Goal: Navigation & Orientation: Find specific page/section

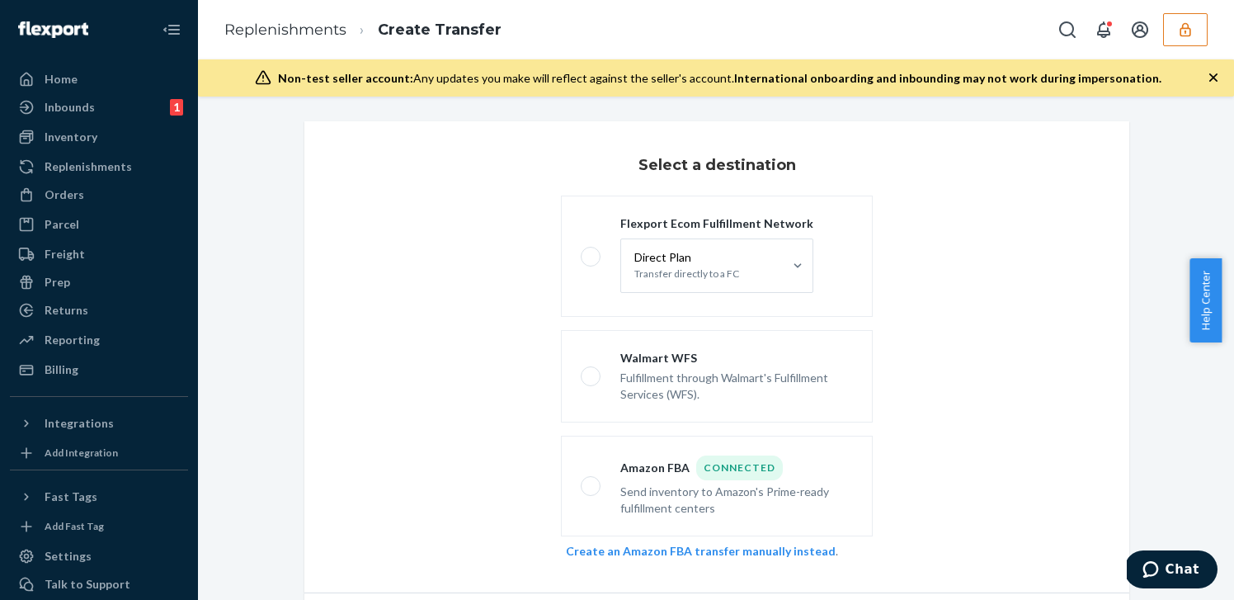
click at [1177, 38] on button "button" at bounding box center [1185, 29] width 45 height 33
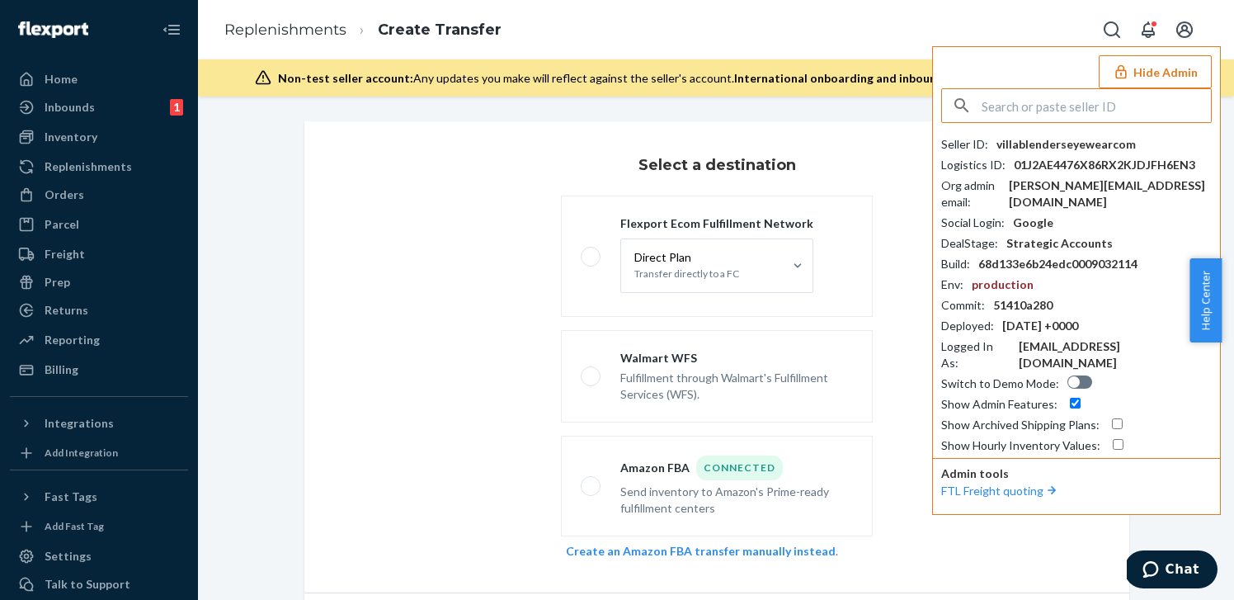
click at [1052, 118] on input "text" at bounding box center [1096, 105] width 229 height 33
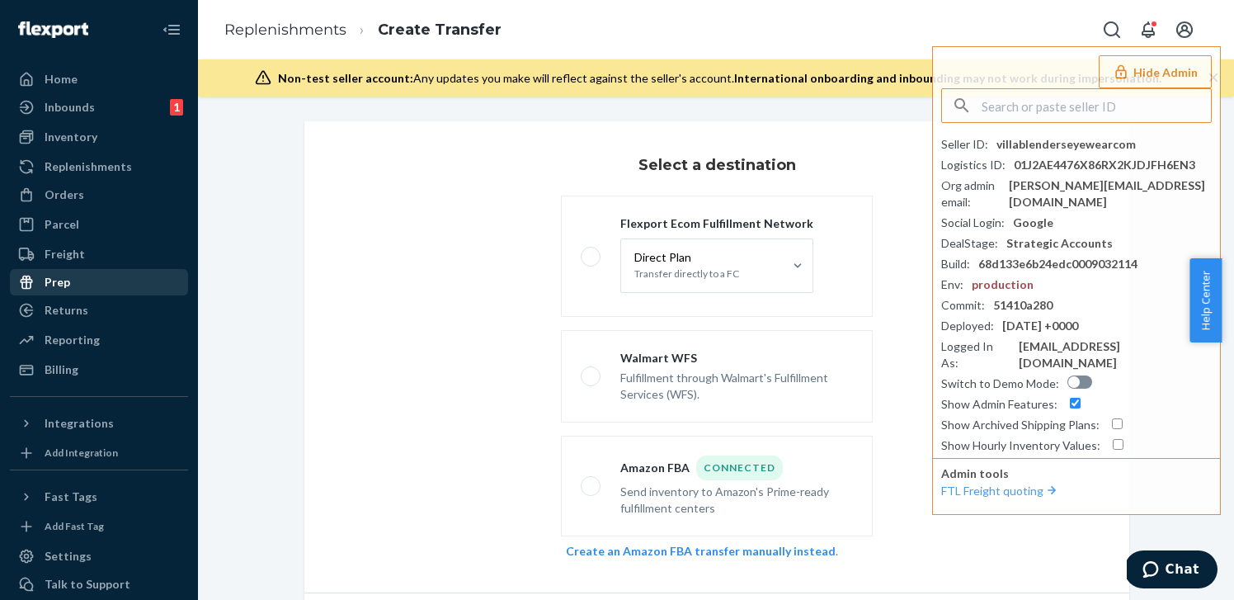
click at [83, 278] on div "Prep" at bounding box center [99, 282] width 175 height 23
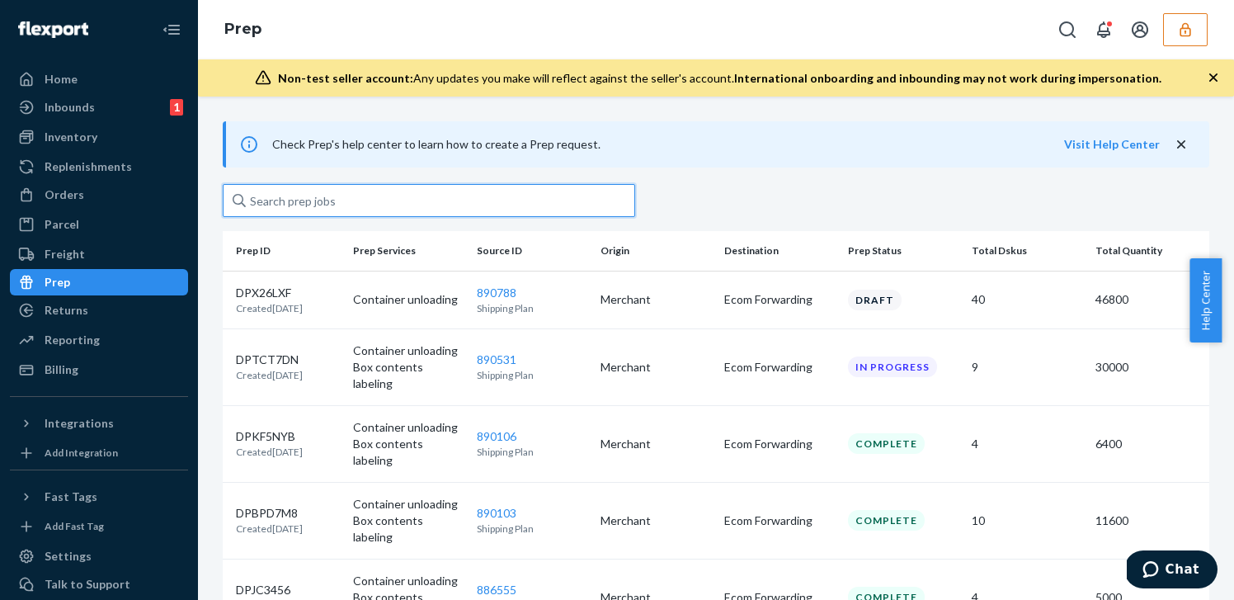
click at [544, 193] on input "text" at bounding box center [429, 200] width 412 height 33
click at [1186, 29] on icon "button" at bounding box center [1185, 29] width 16 height 16
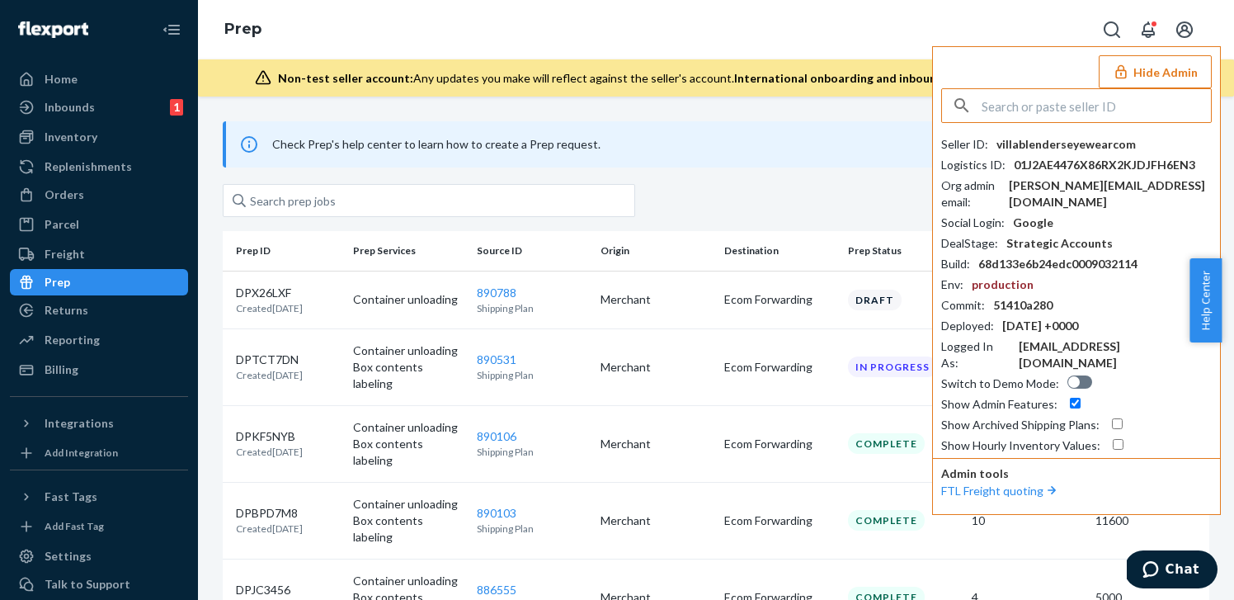
click at [1058, 94] on input "text" at bounding box center [1096, 105] width 229 height 33
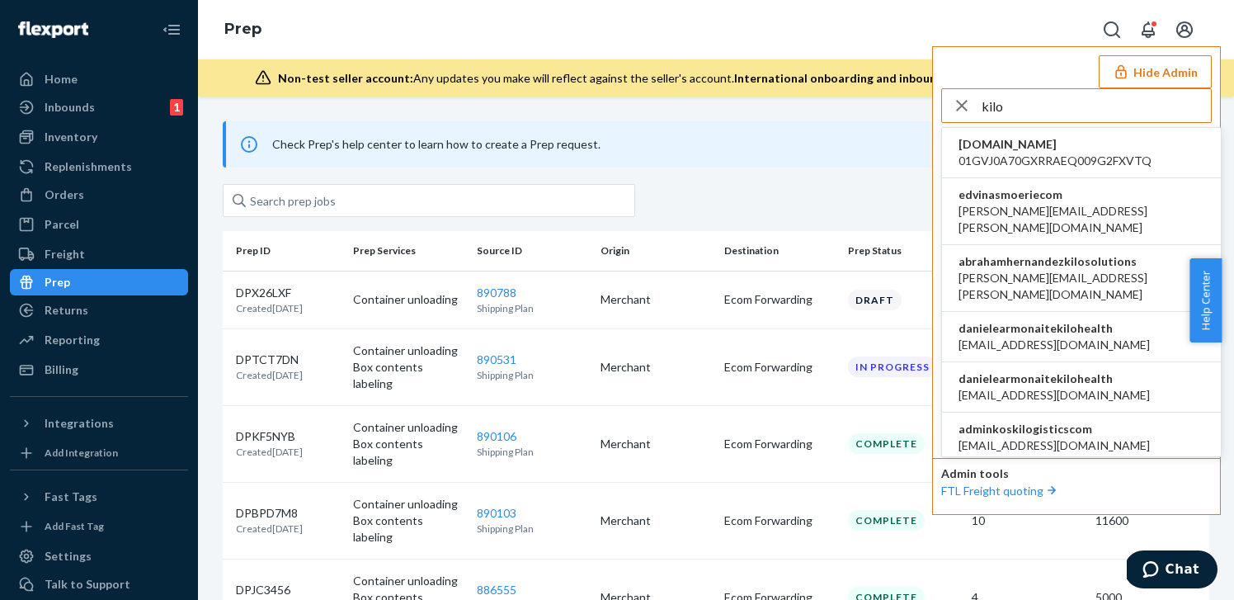
type input "kilo"
click at [1060, 370] on span "danielearmonaitekilohealth" at bounding box center [1053, 378] width 191 height 16
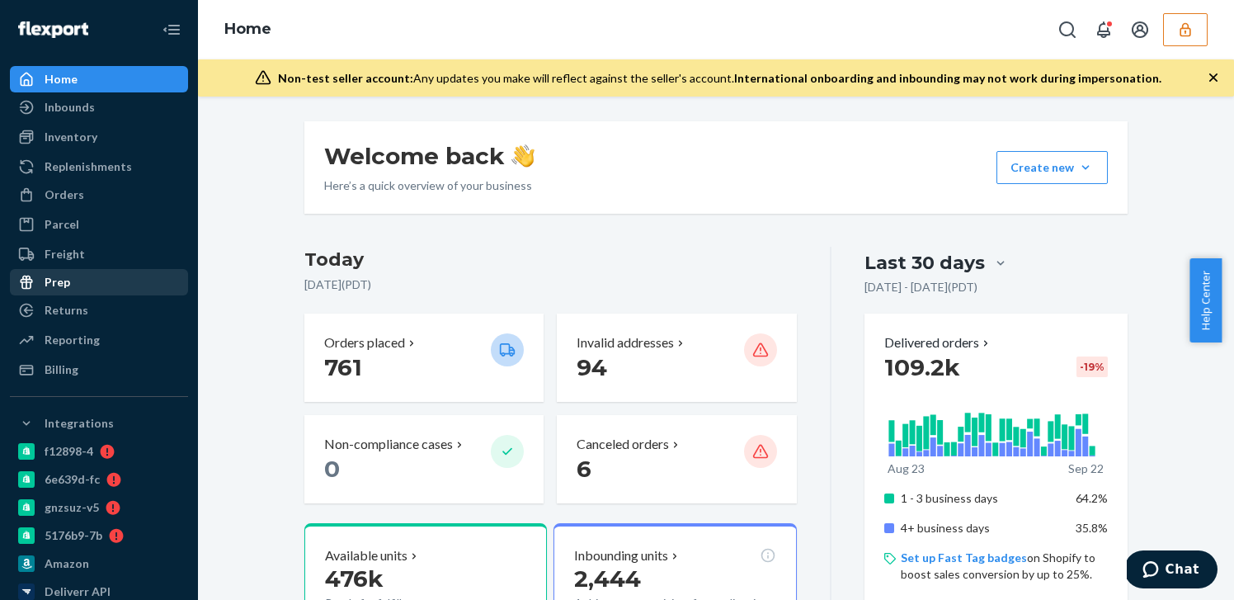
click at [80, 289] on div "Prep" at bounding box center [99, 282] width 175 height 23
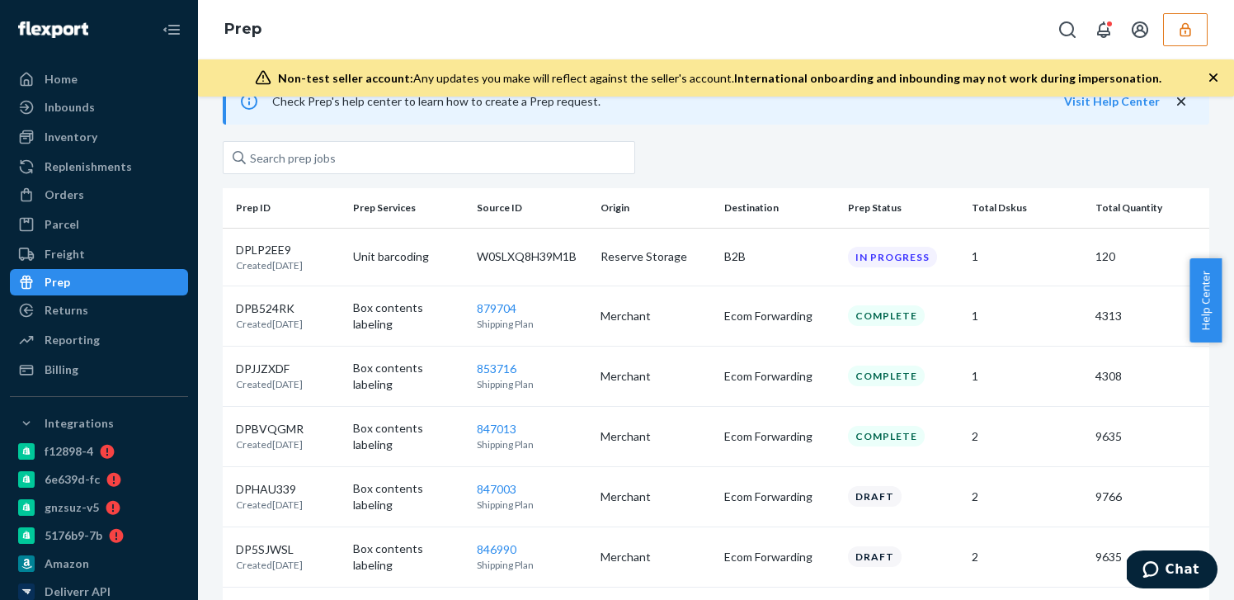
scroll to position [45, 0]
click at [611, 271] on td "Reserve Storage" at bounding box center [656, 255] width 124 height 58
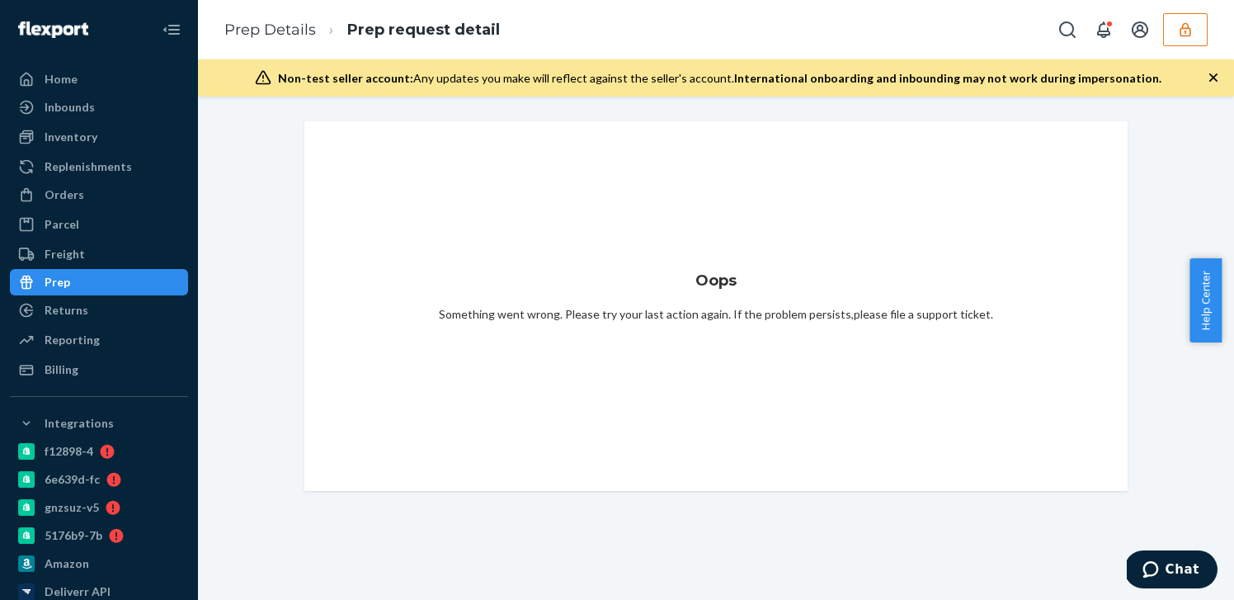
click at [101, 278] on div "Prep" at bounding box center [99, 282] width 175 height 23
click at [1187, 22] on icon "button" at bounding box center [1185, 29] width 16 height 16
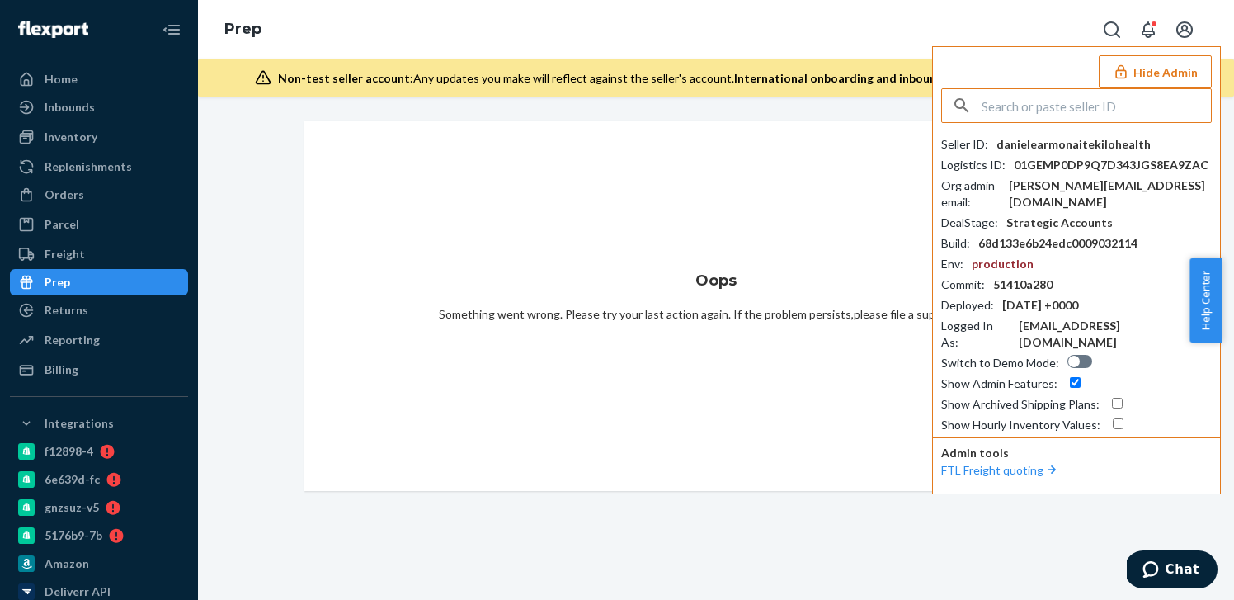
click at [691, 160] on div "Oops Something went wrong. Please try your last action again. If the problem pe…" at bounding box center [716, 306] width 784 height 330
click at [112, 285] on div "Prep" at bounding box center [99, 282] width 175 height 23
click at [1147, 65] on button "Hide Admin" at bounding box center [1155, 71] width 113 height 33
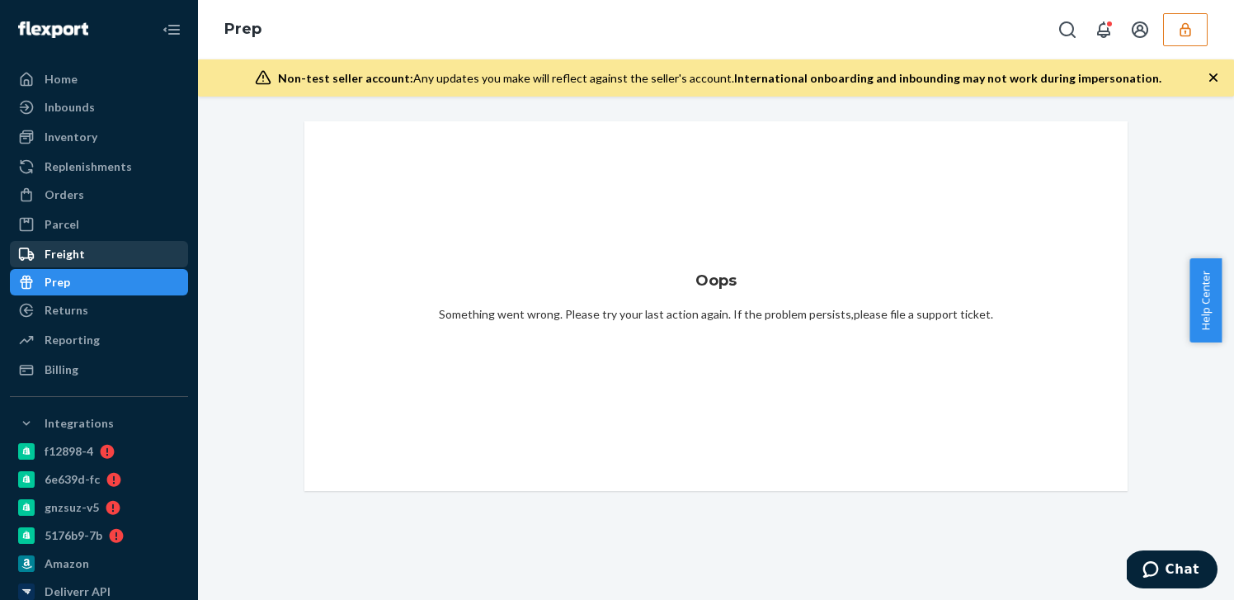
click at [117, 254] on div "Freight" at bounding box center [99, 254] width 175 height 23
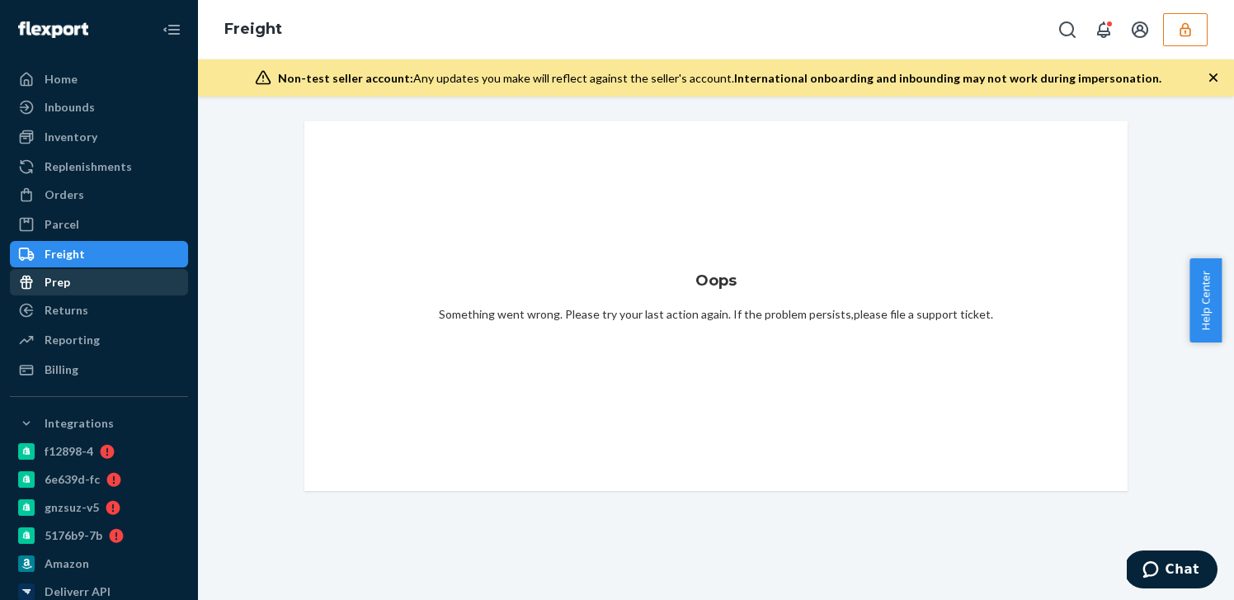
click at [106, 290] on div "Prep" at bounding box center [99, 282] width 175 height 23
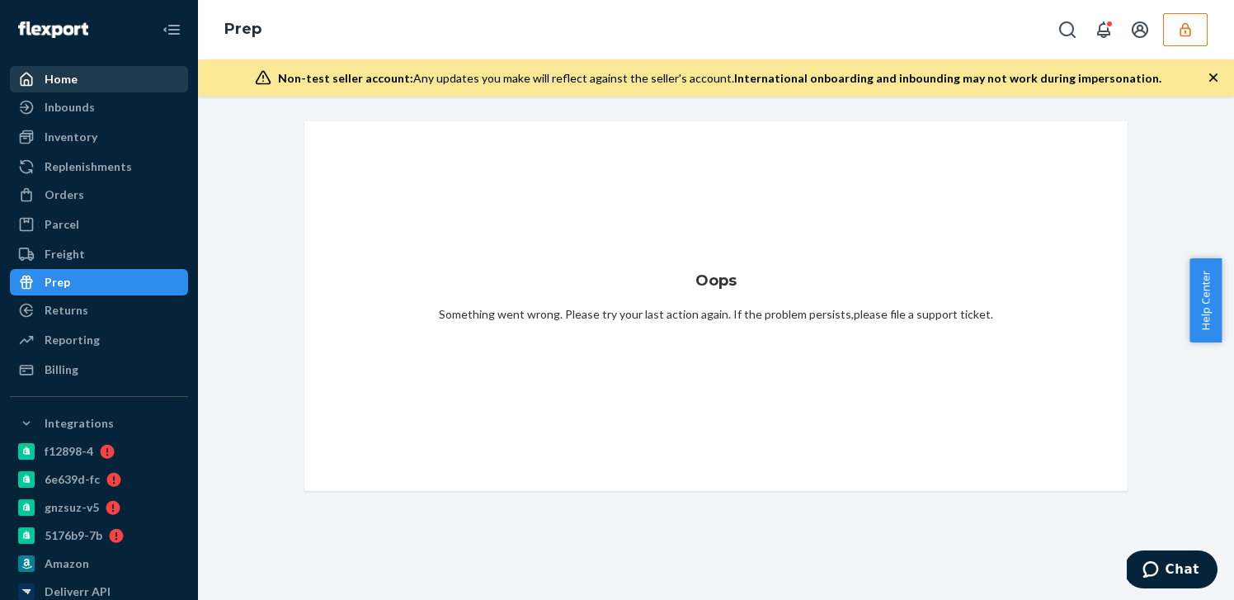
click at [98, 89] on div "Home" at bounding box center [99, 79] width 175 height 23
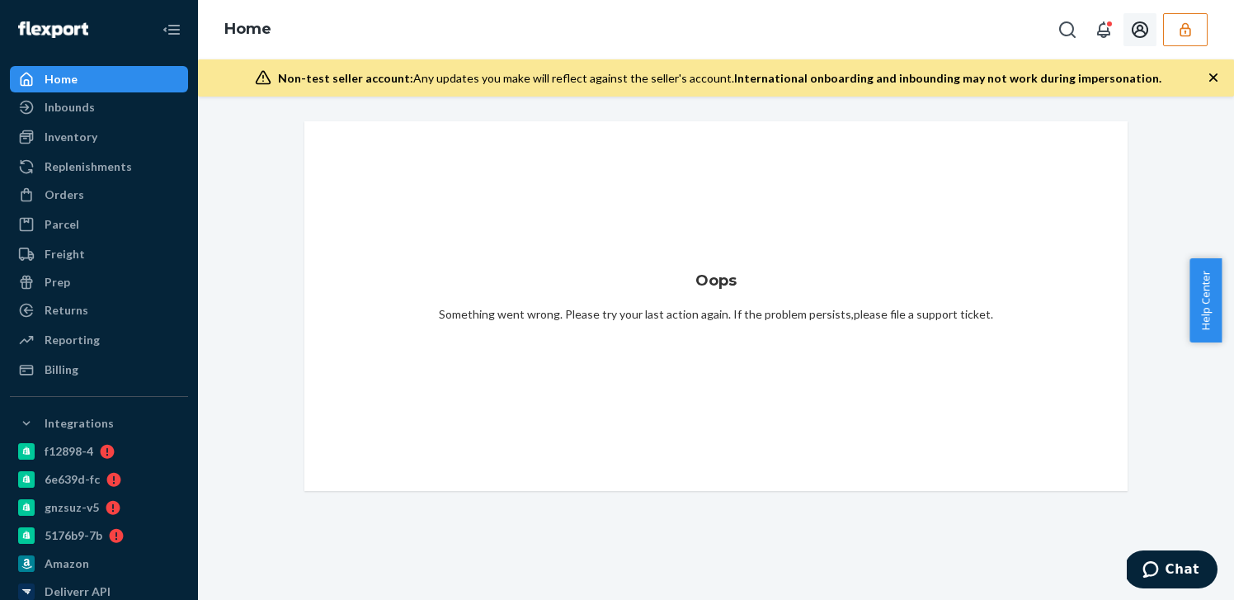
drag, startPoint x: 1204, startPoint y: 35, endPoint x: 1195, endPoint y: 39, distance: 10.0
click at [1203, 35] on button "button" at bounding box center [1185, 29] width 45 height 33
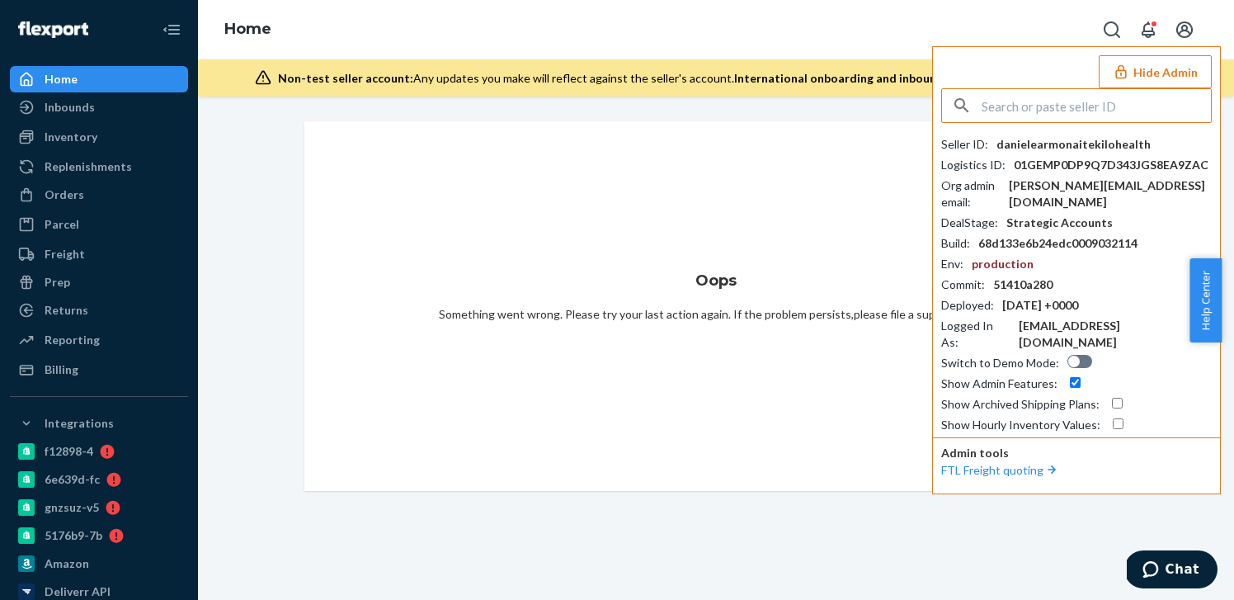
click at [1074, 101] on input "text" at bounding box center [1096, 105] width 229 height 33
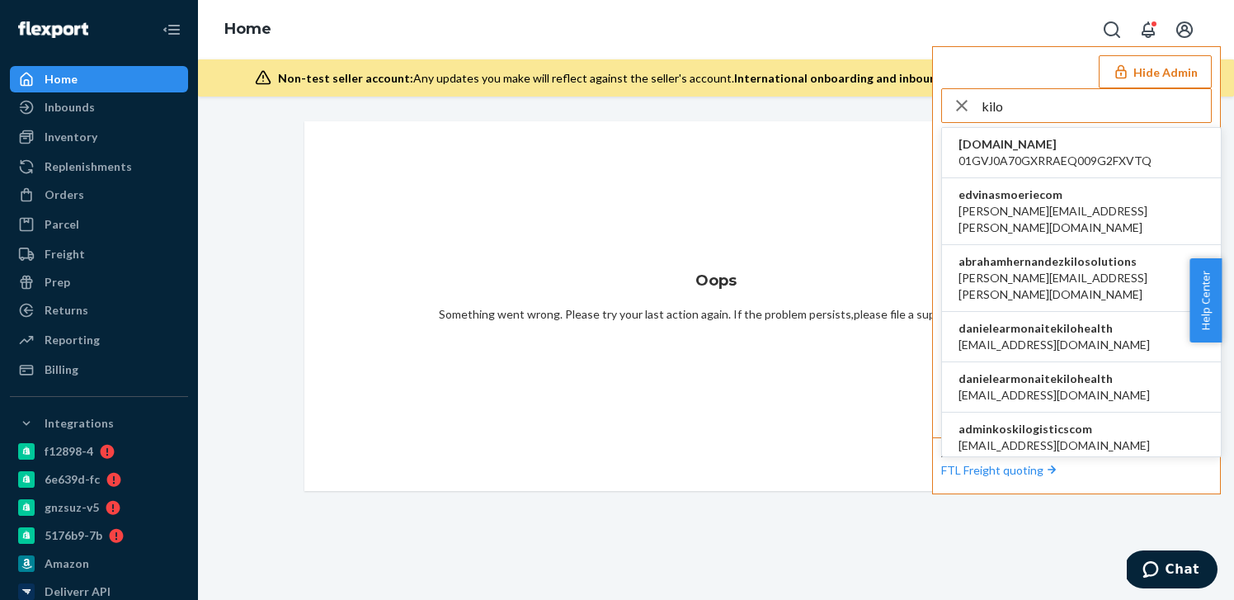
type input "kilo"
click at [1045, 199] on span "edvinasmoeriecom" at bounding box center [1081, 194] width 246 height 16
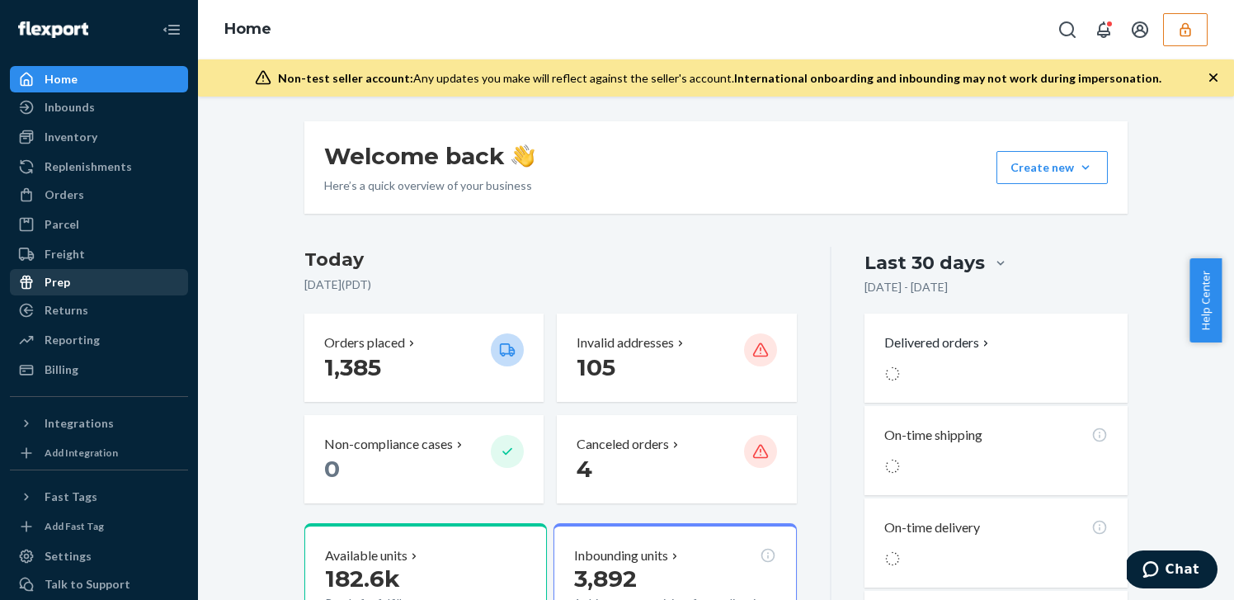
click at [76, 290] on div "Prep" at bounding box center [99, 282] width 175 height 23
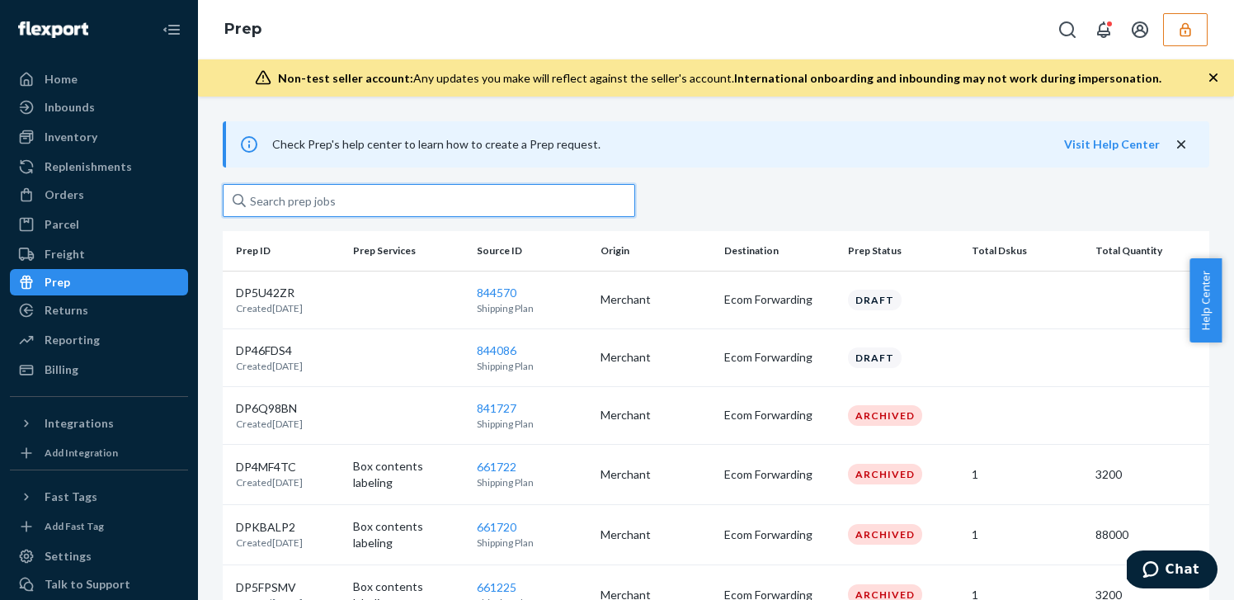
click at [345, 199] on input "text" at bounding box center [429, 200] width 412 height 33
click at [1102, 146] on button "Visit Help Center" at bounding box center [1112, 144] width 96 height 16
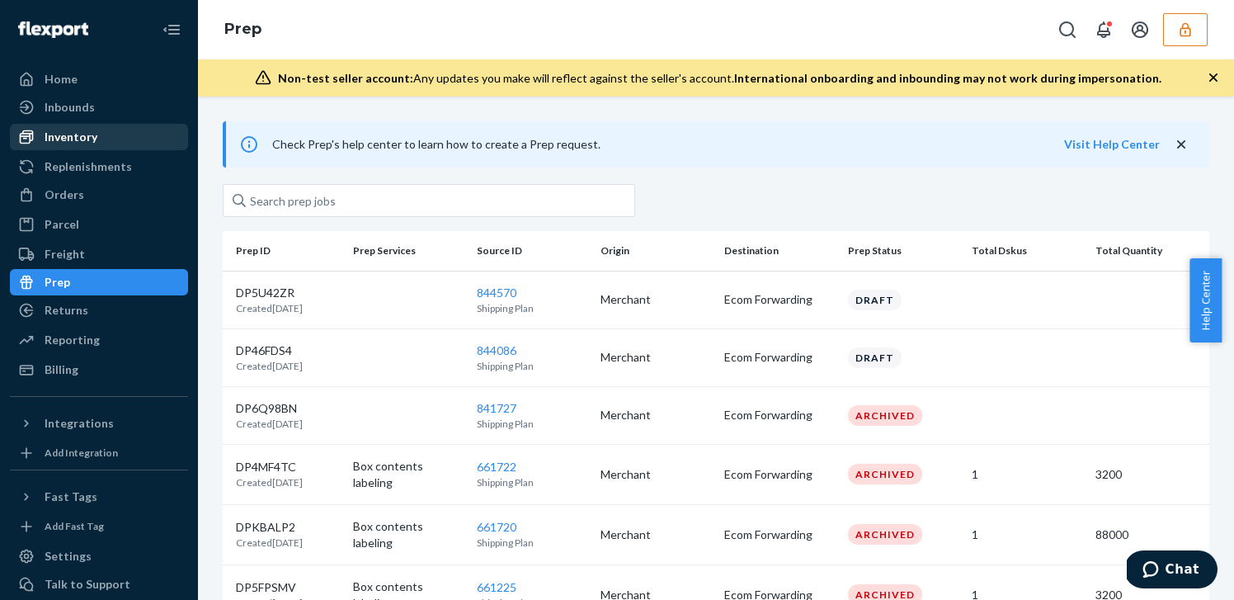
click at [79, 149] on link "Inventory" at bounding box center [99, 137] width 178 height 26
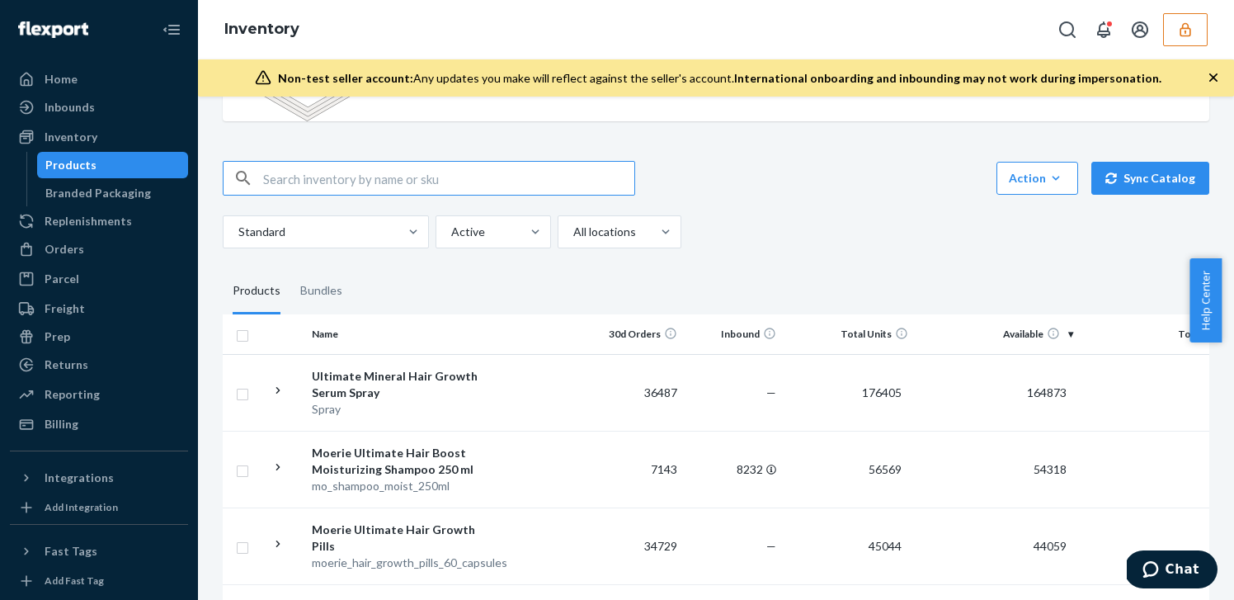
scroll to position [130, 0]
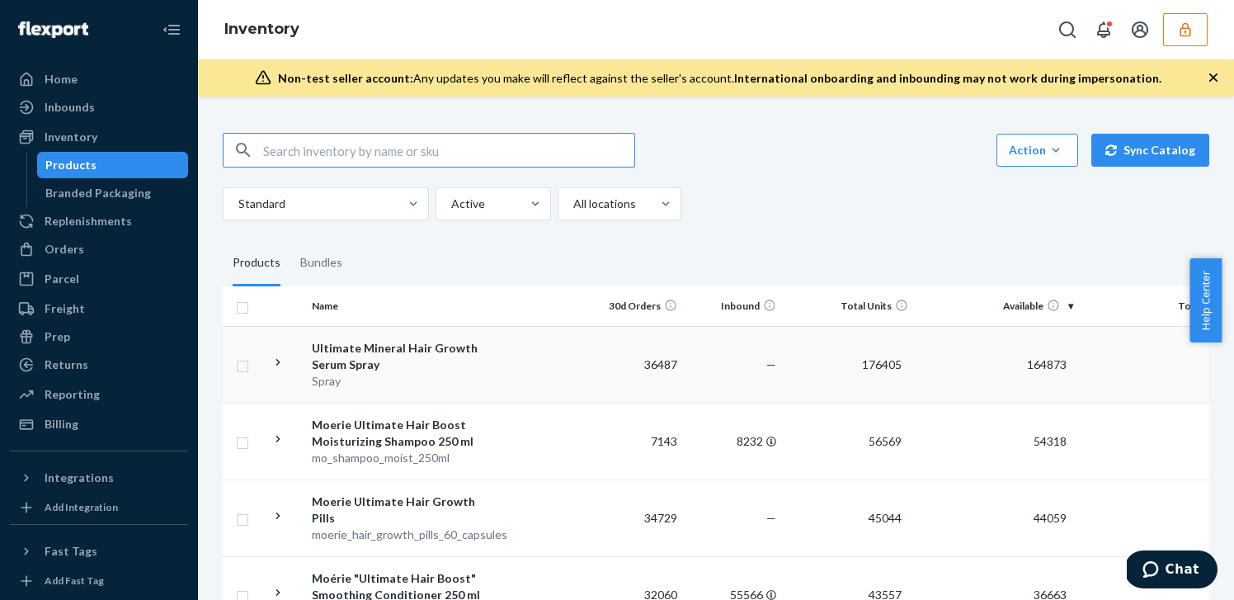
click at [473, 357] on div "Ultimate Mineral Hair Growth Serum Spray" at bounding box center [398, 356] width 172 height 33
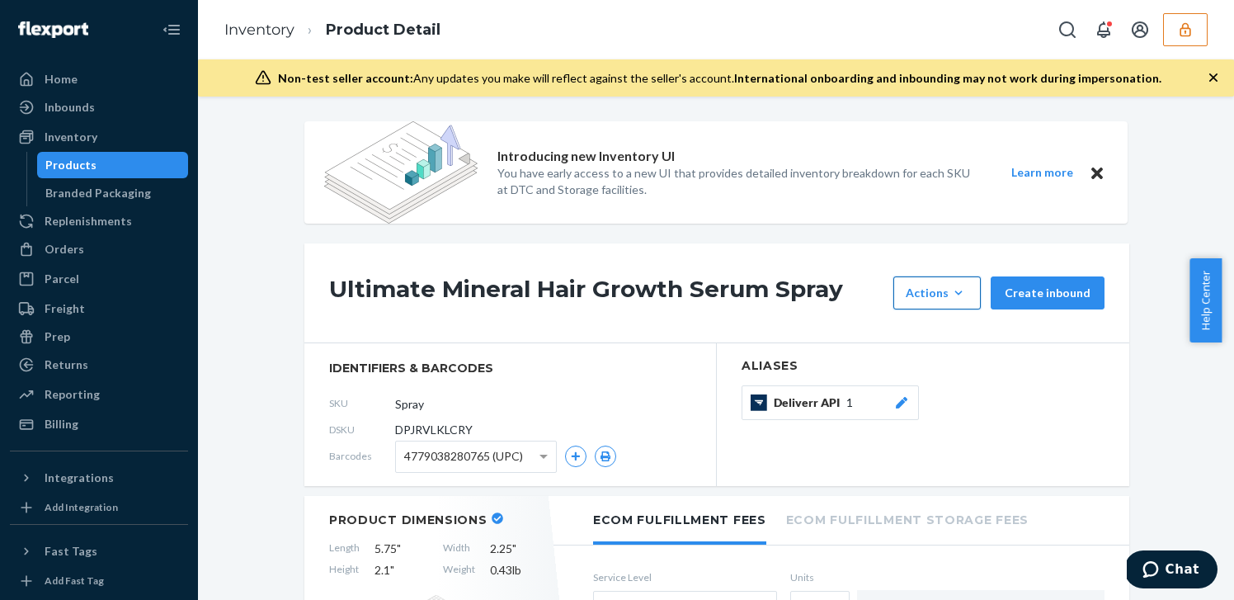
click at [958, 277] on button "Actions Hide Request removal" at bounding box center [936, 292] width 87 height 33
click at [829, 253] on div "Ultimate Mineral Hair Growth Serum Spray Actions Hide Request removal Create in…" at bounding box center [716, 293] width 825 height 100
click at [73, 166] on div "Products" at bounding box center [70, 165] width 51 height 16
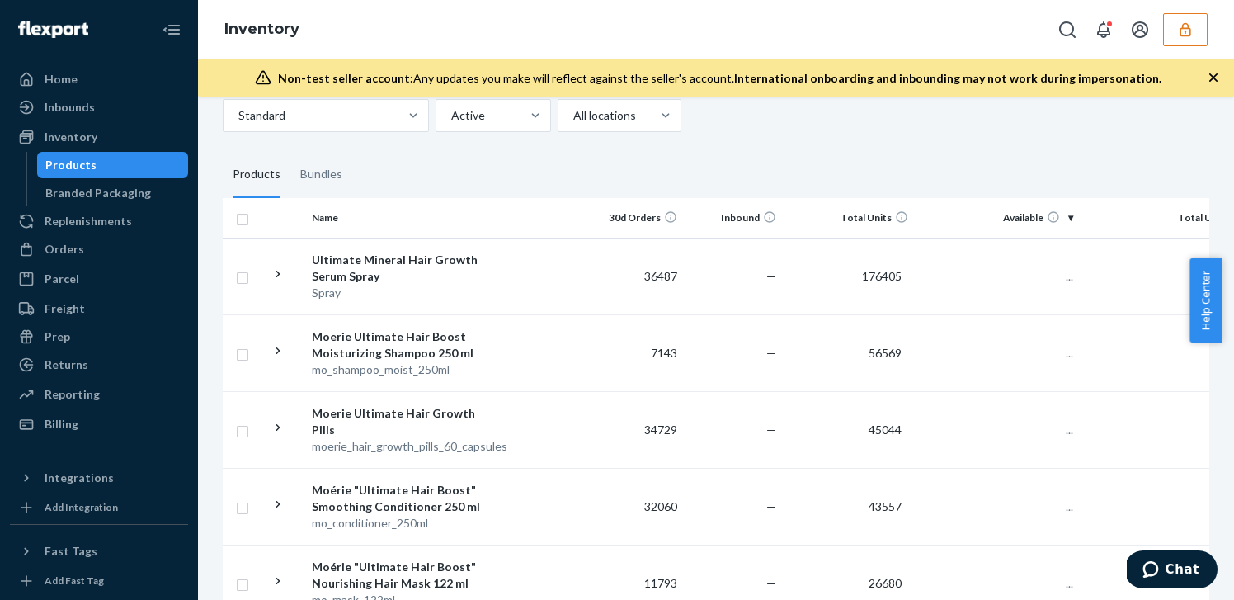
scroll to position [261, 0]
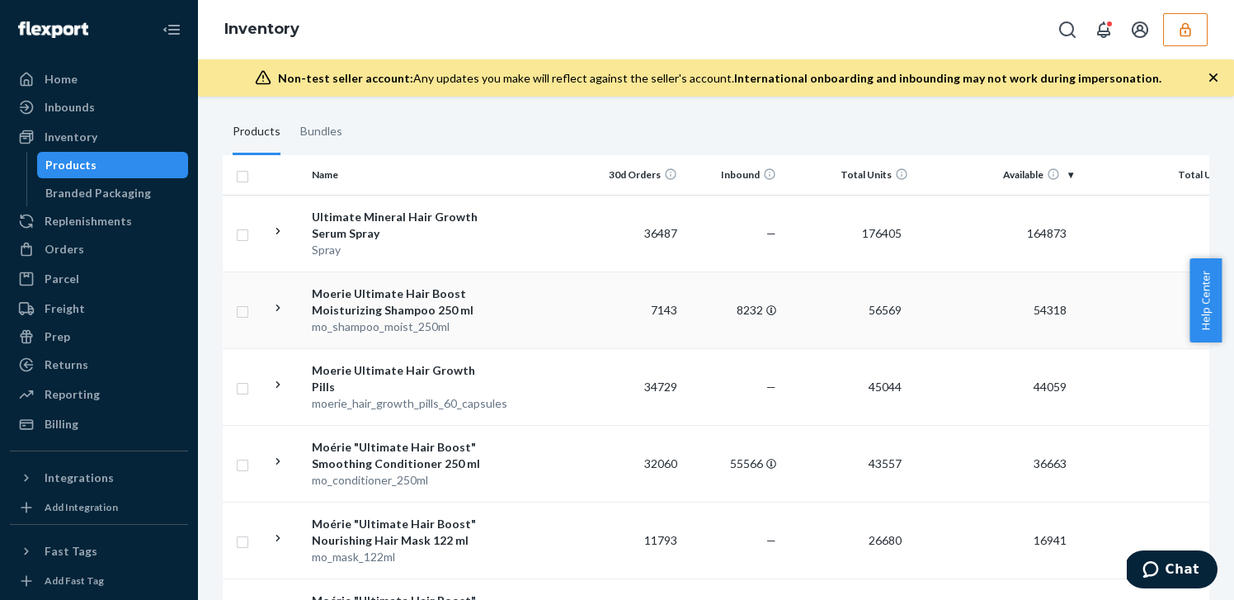
click at [610, 311] on td "7143" at bounding box center [634, 309] width 99 height 77
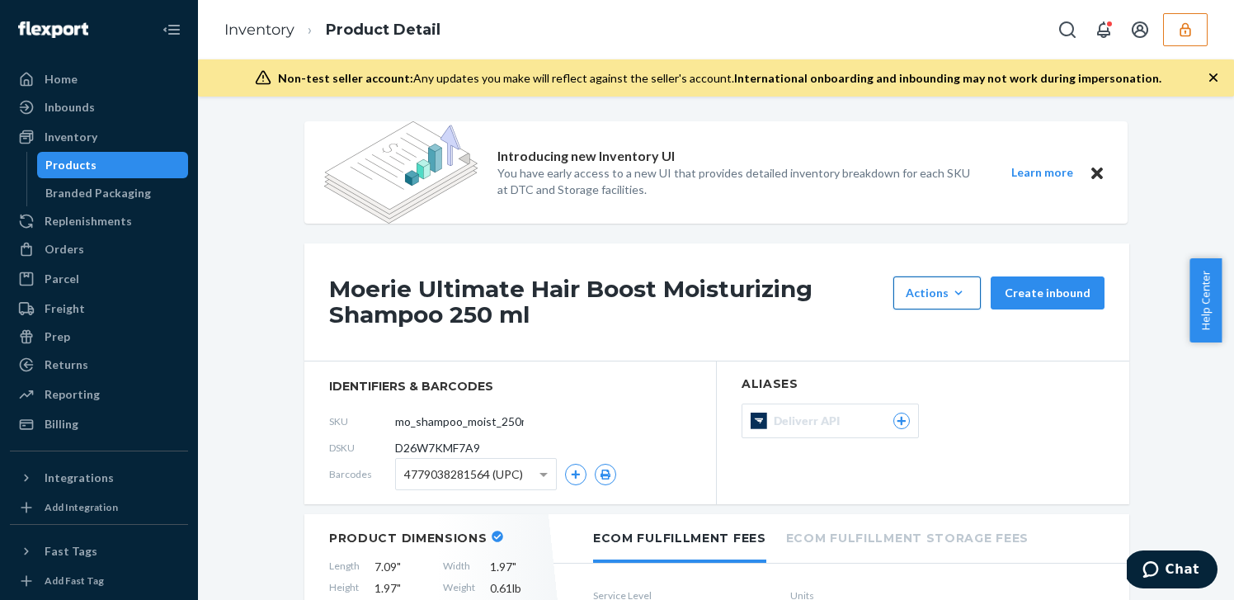
click at [97, 219] on div "Replenishments" at bounding box center [88, 221] width 87 height 16
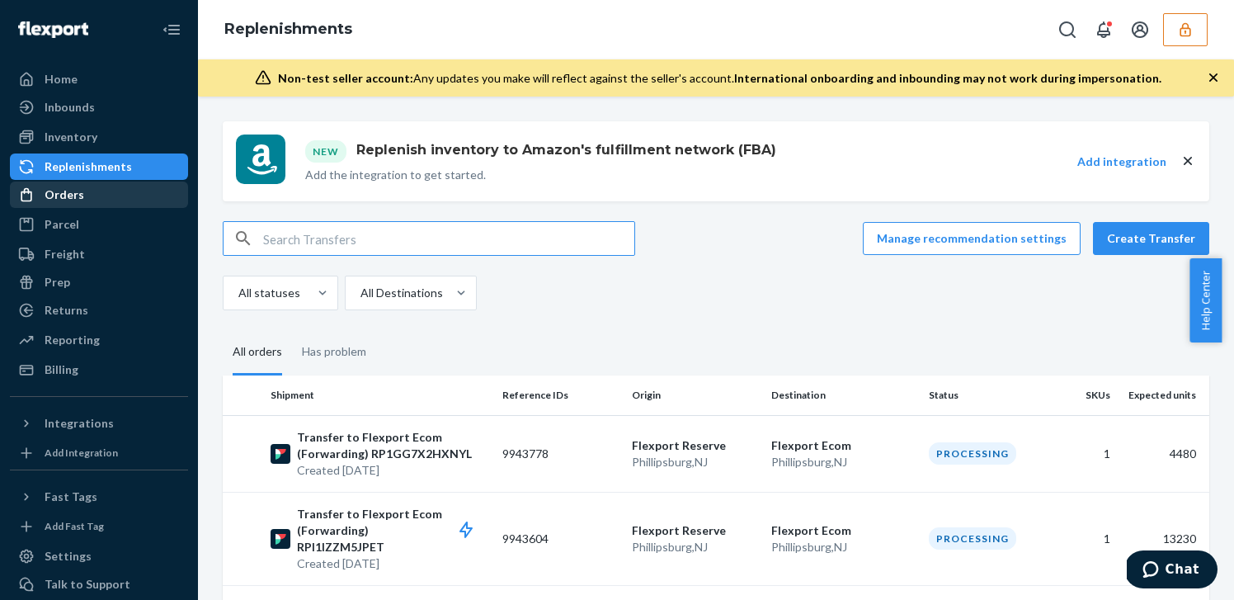
click at [125, 190] on div "Orders" at bounding box center [99, 194] width 175 height 23
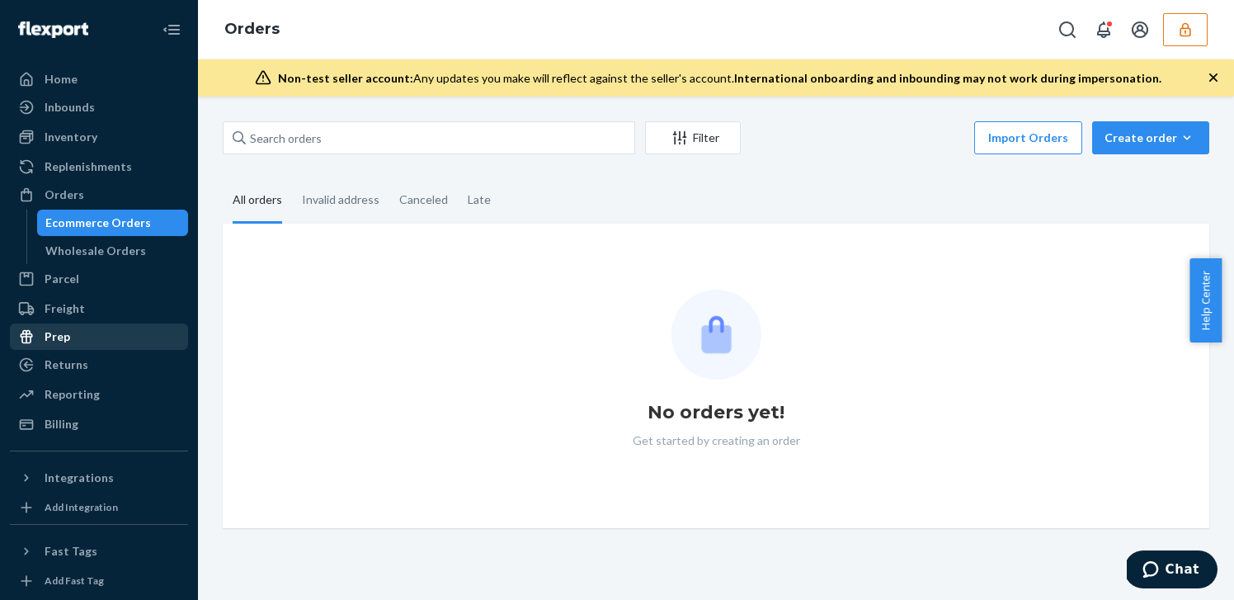
click at [130, 335] on div "Prep" at bounding box center [99, 336] width 175 height 23
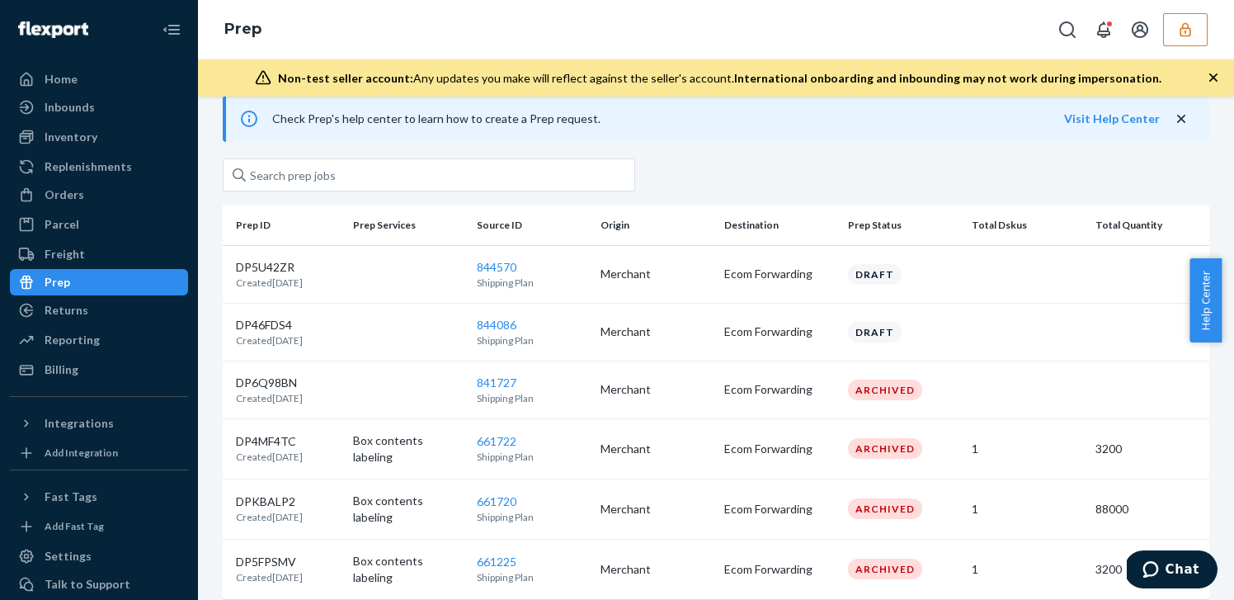
scroll to position [68, 0]
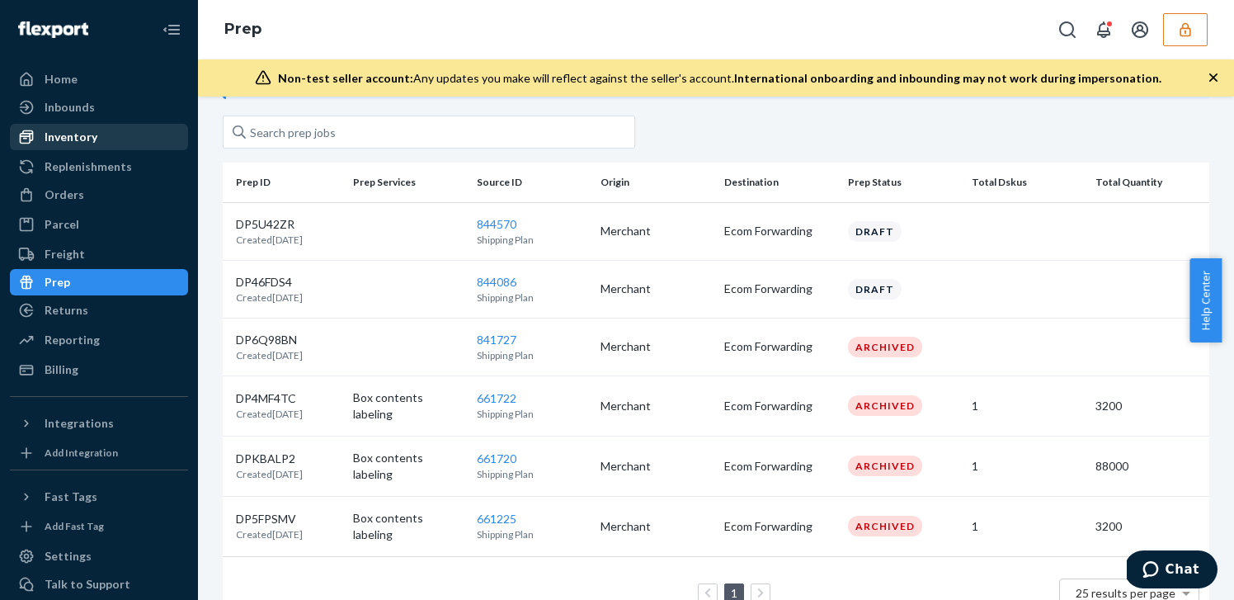
click at [92, 132] on div "Inventory" at bounding box center [71, 137] width 53 height 16
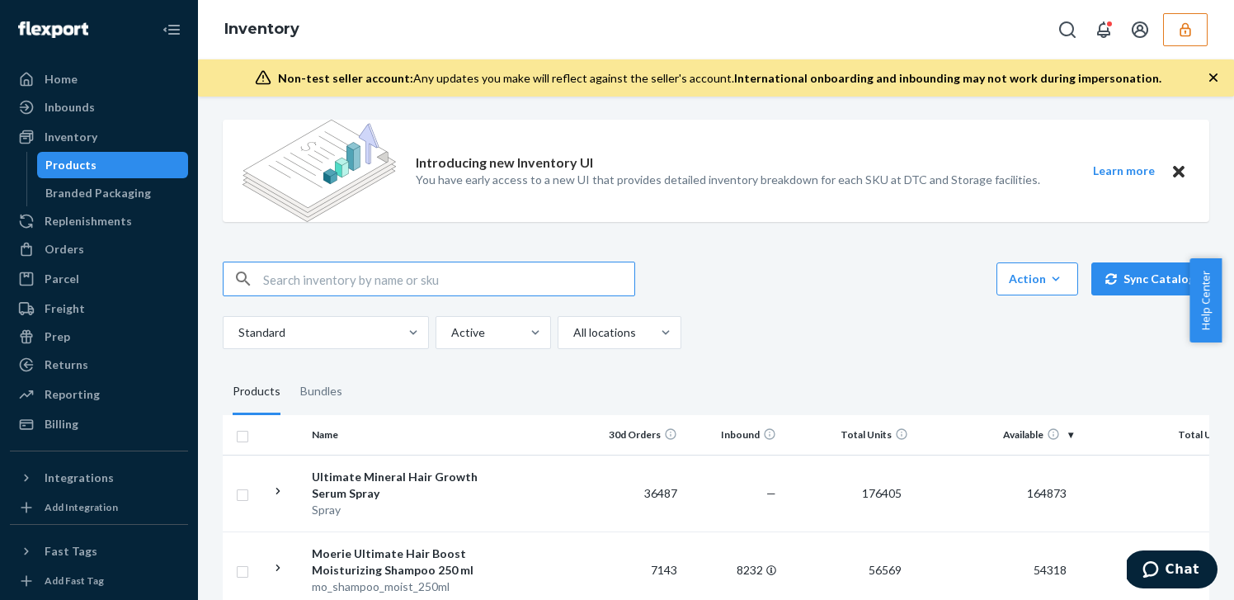
scroll to position [3, 0]
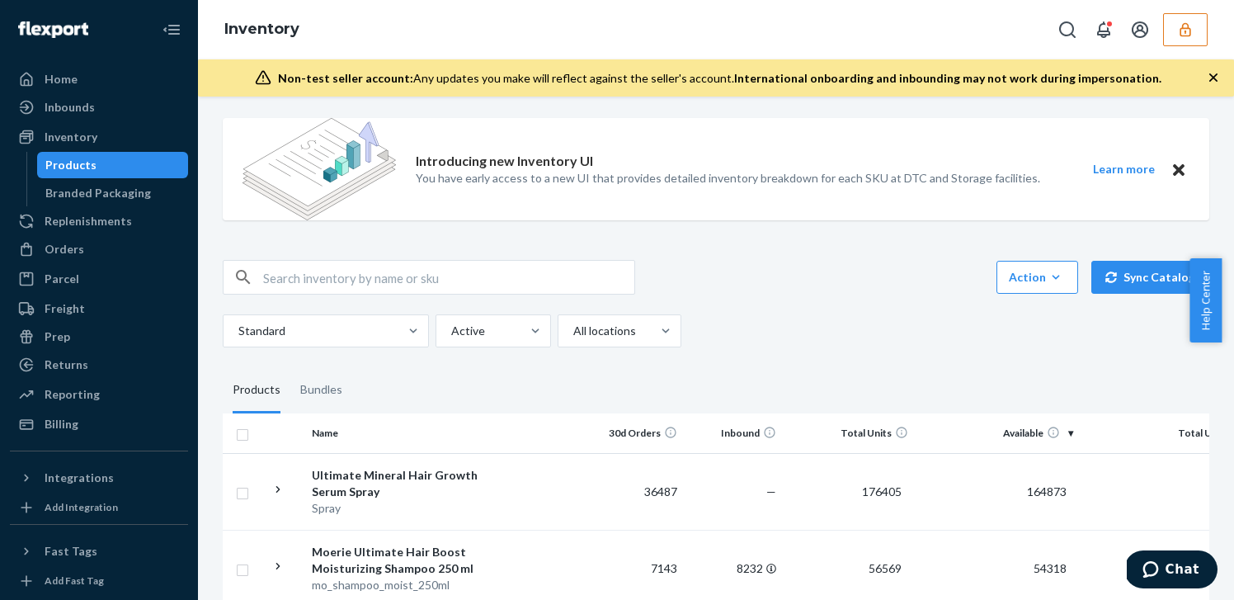
click at [1182, 39] on button "button" at bounding box center [1185, 29] width 45 height 33
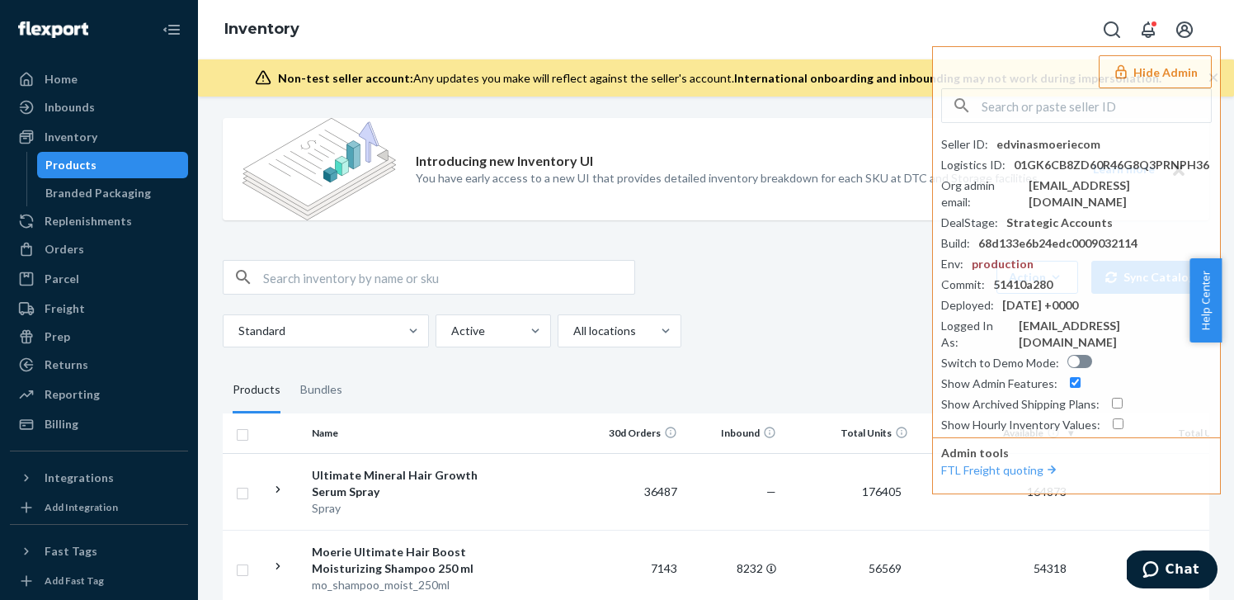
click at [704, 296] on div "Action Create product Create bundle Bulk create products Bulk update products B…" at bounding box center [716, 303] width 987 height 87
click at [125, 137] on div "Inventory" at bounding box center [99, 136] width 175 height 23
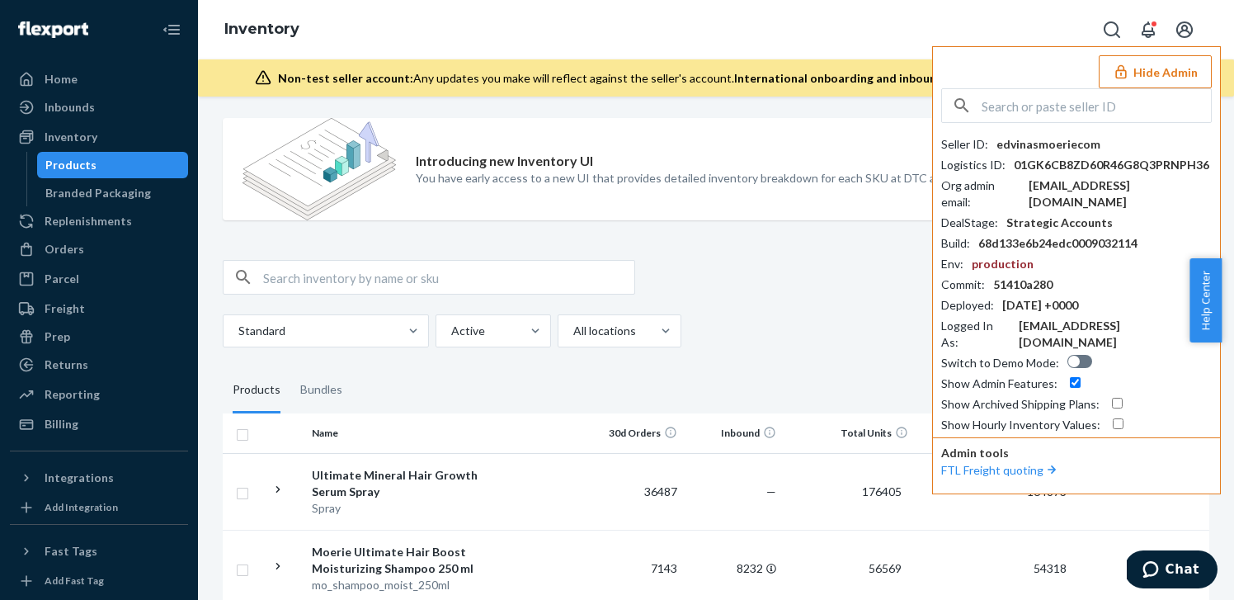
click at [1161, 68] on button "Hide Admin" at bounding box center [1155, 71] width 113 height 33
